Goal: Navigation & Orientation: Go to known website

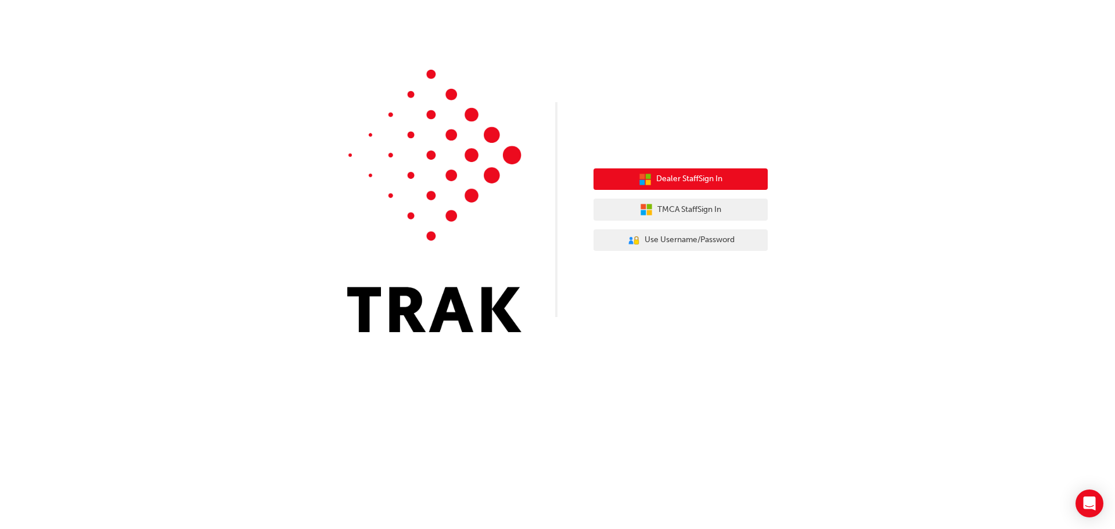
click at [688, 177] on span "Dealer Staff Sign In" at bounding box center [689, 178] width 66 height 13
